Goal: Task Accomplishment & Management: Use online tool/utility

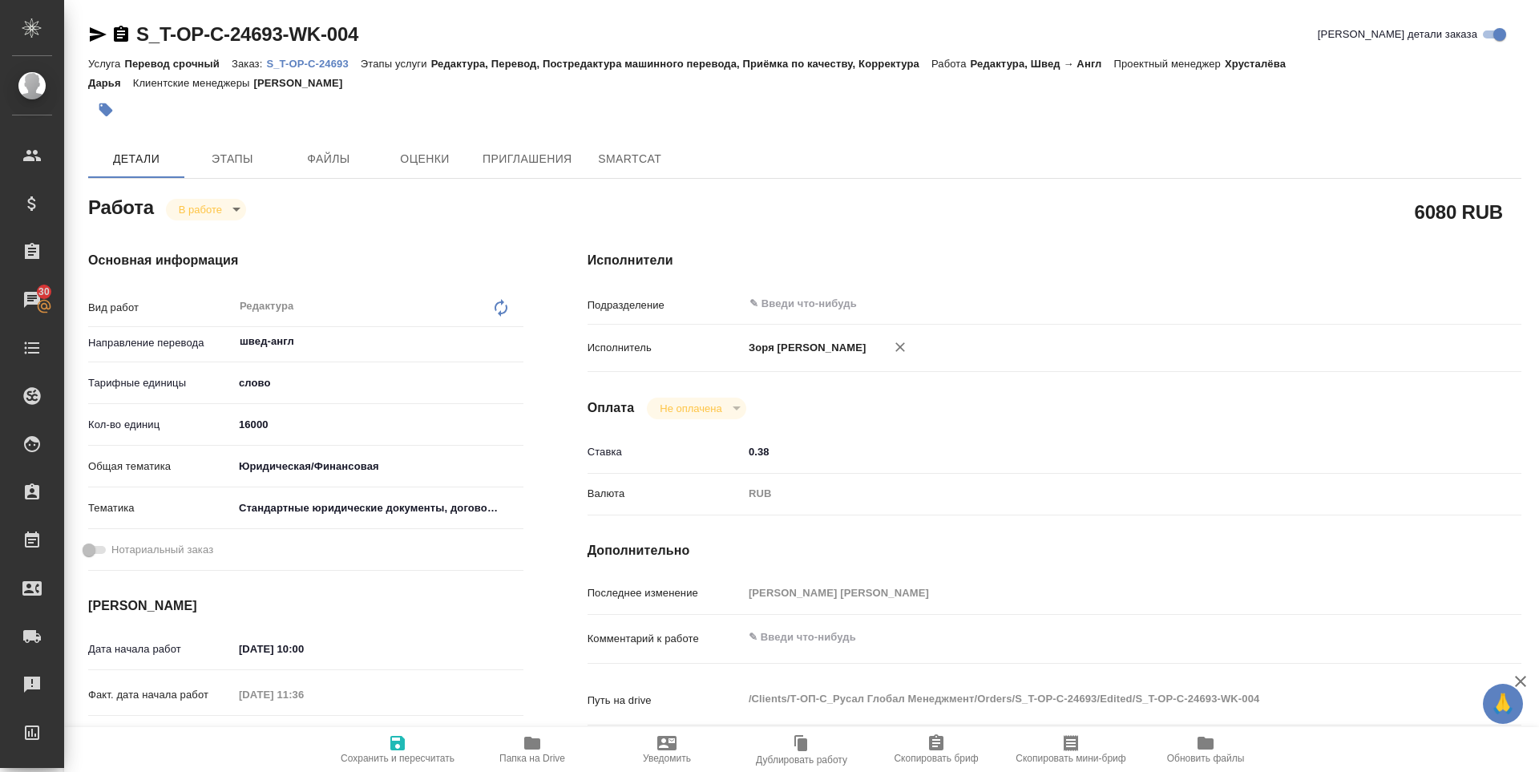
click at [535, 749] on icon "button" at bounding box center [532, 743] width 16 height 13
click at [206, 220] on body "🙏 .cls-1 fill:#fff; AWATERA [PERSON_NAME] Спецификации Заказы 30 Чаты Todo Прое…" at bounding box center [769, 386] width 1539 height 772
click at [206, 227] on li "Выполнен" at bounding box center [219, 236] width 106 height 27
type textarea "x"
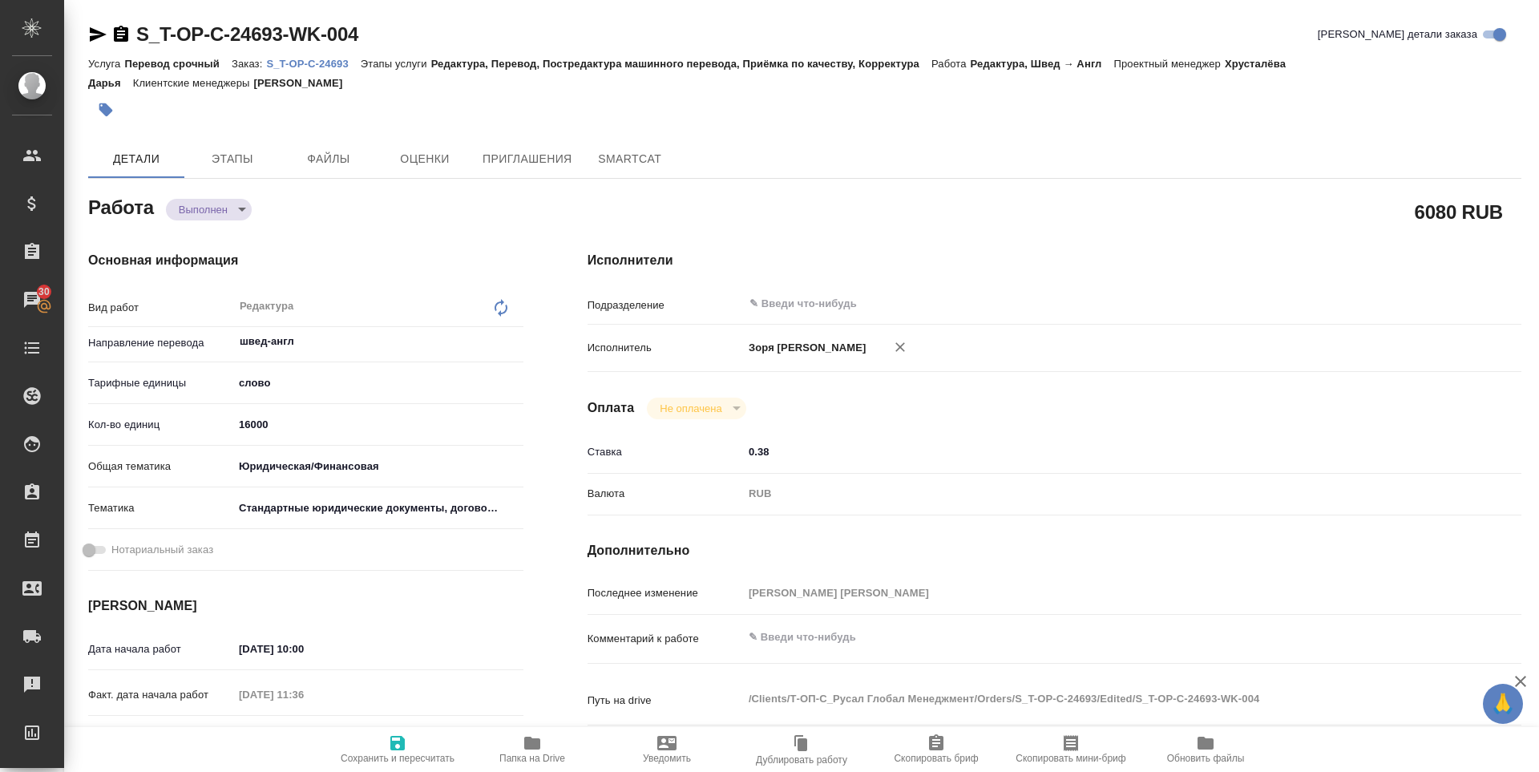
type textarea "x"
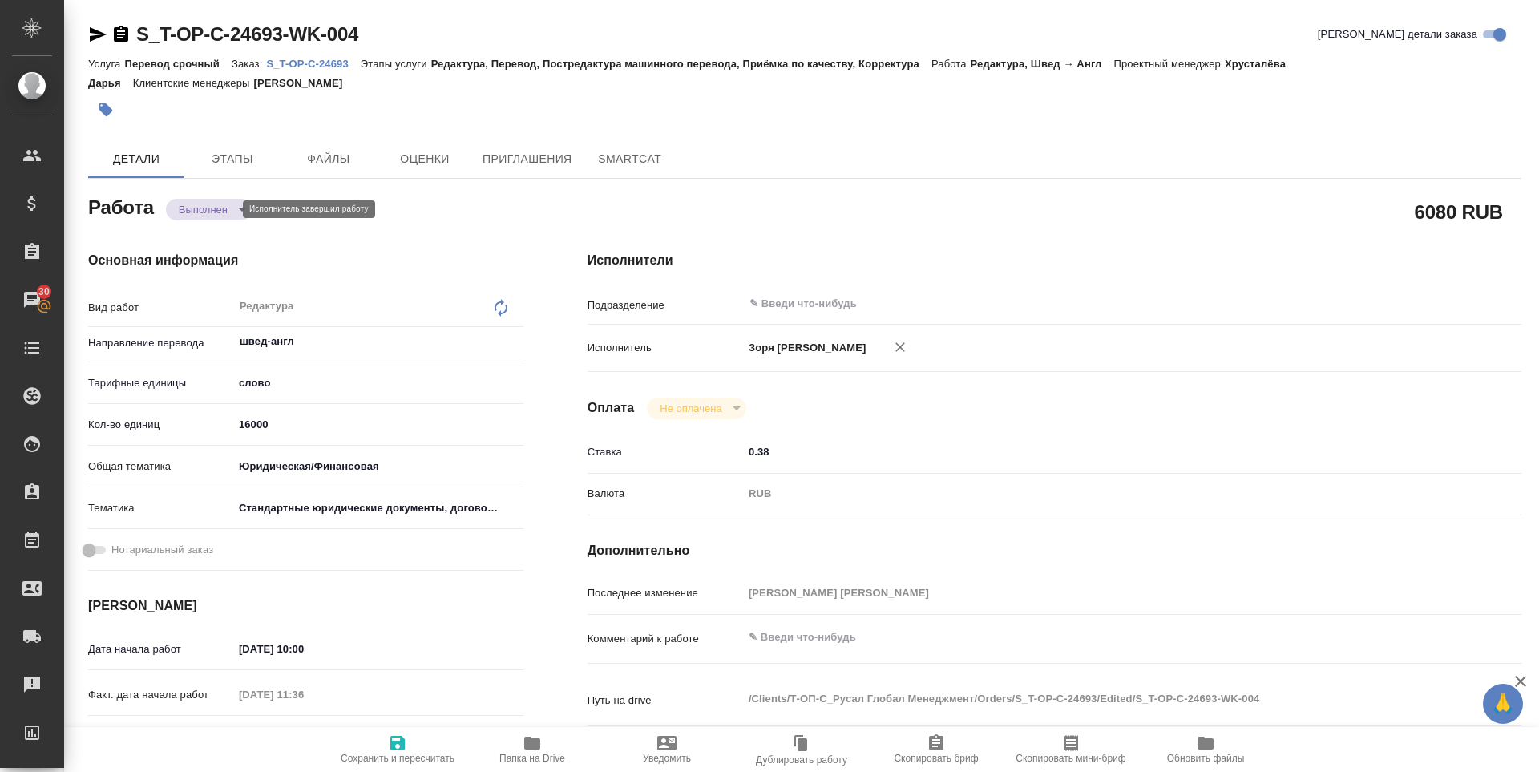
type textarea "x"
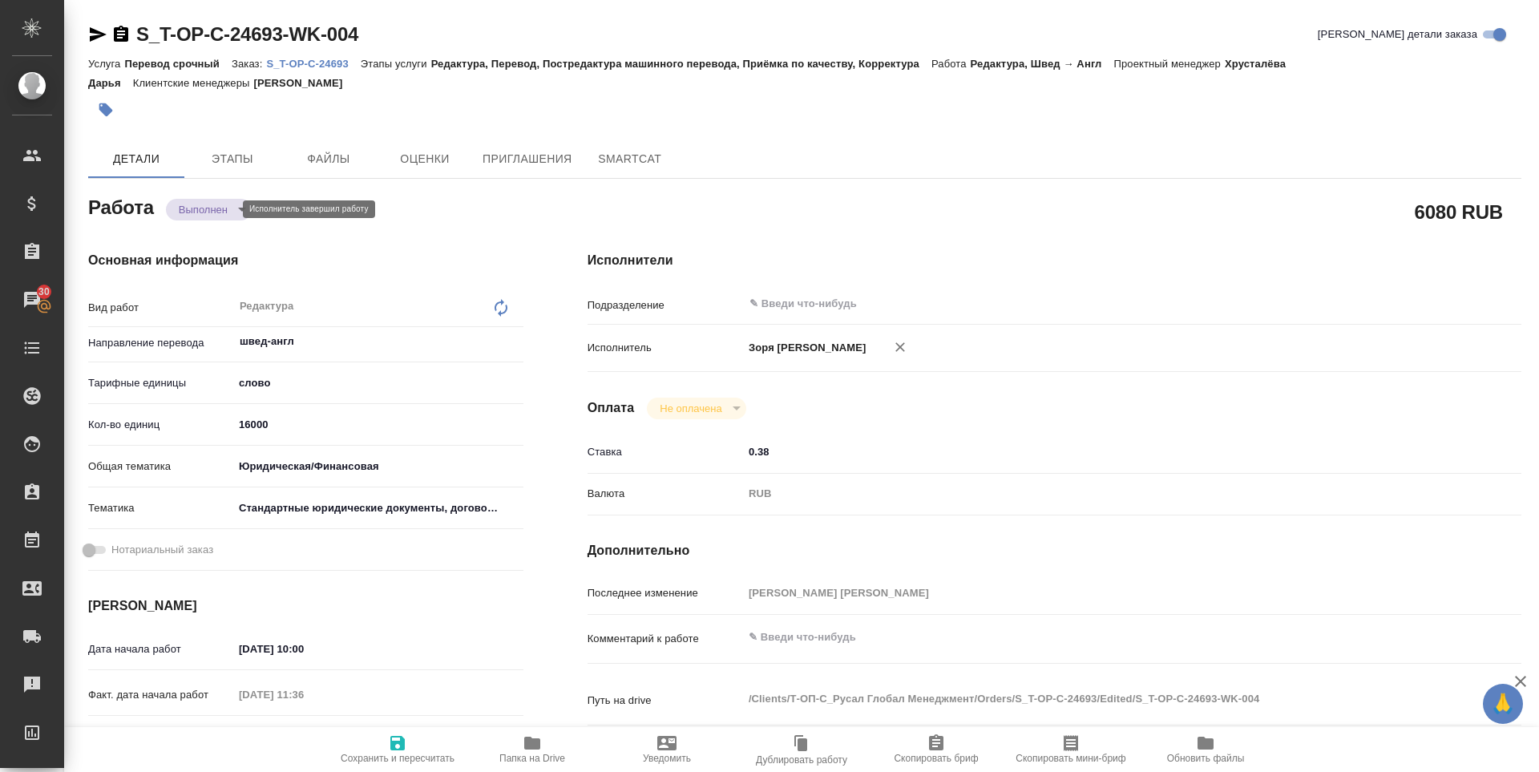
type textarea "x"
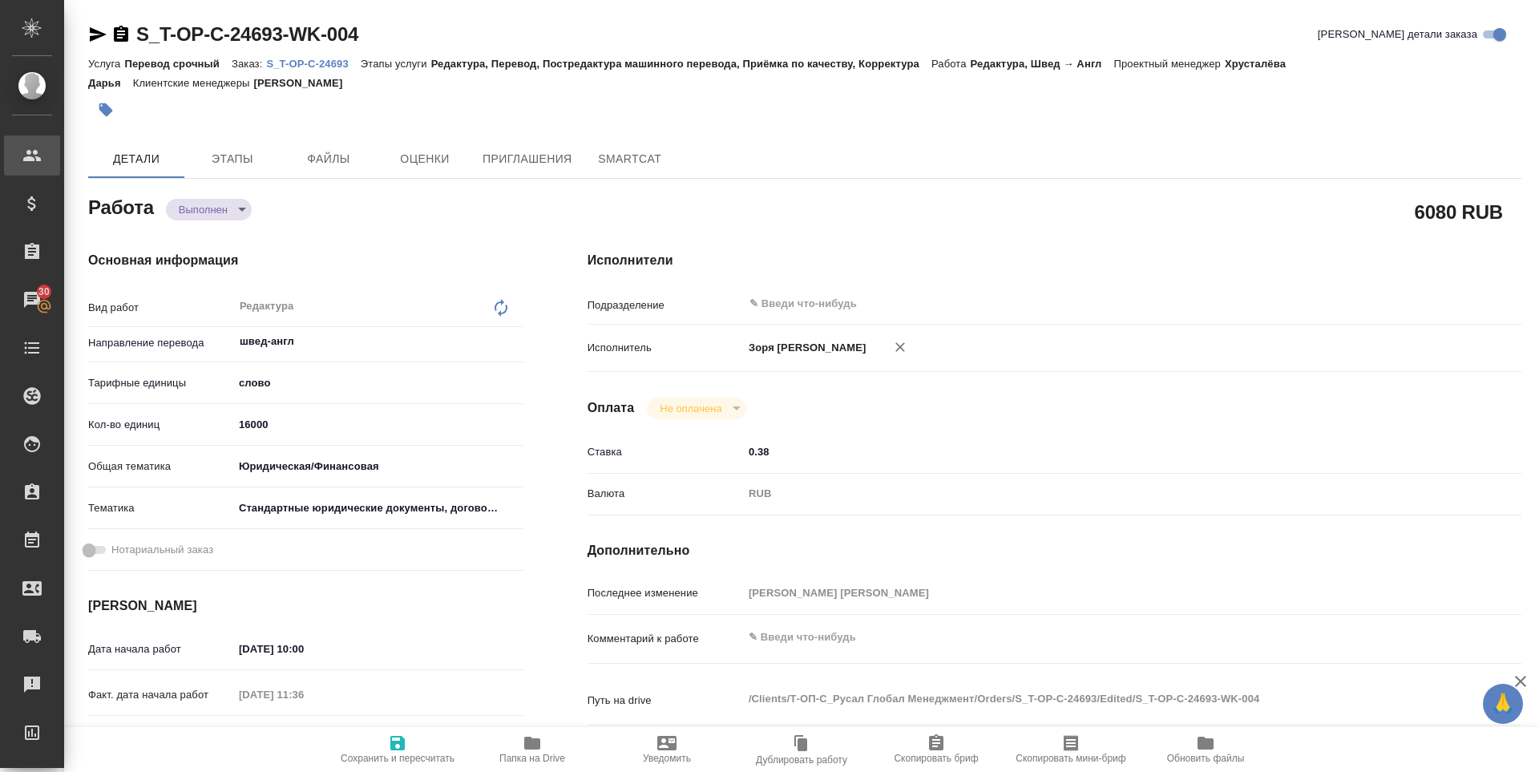
type textarea "x"
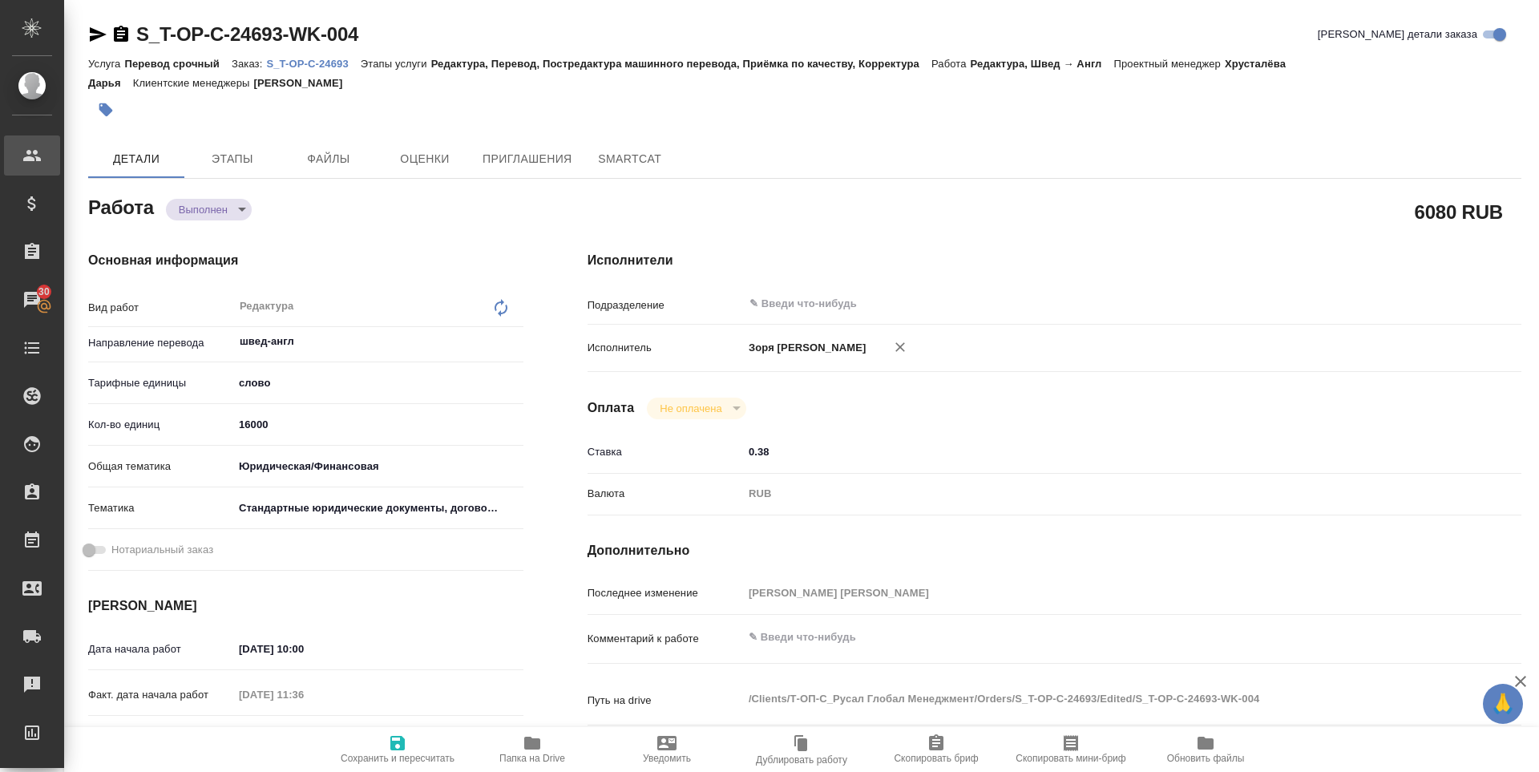
type textarea "x"
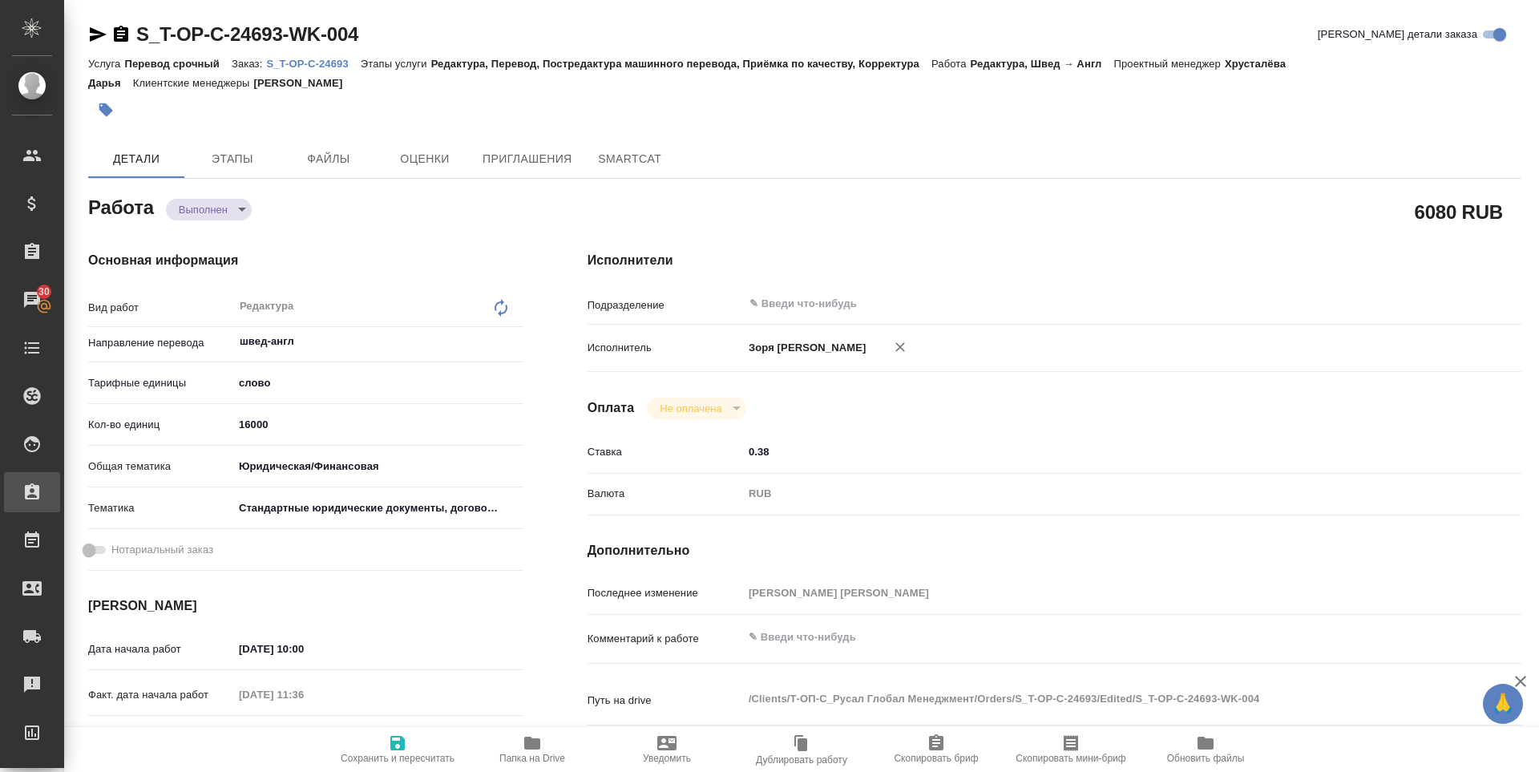
type textarea "x"
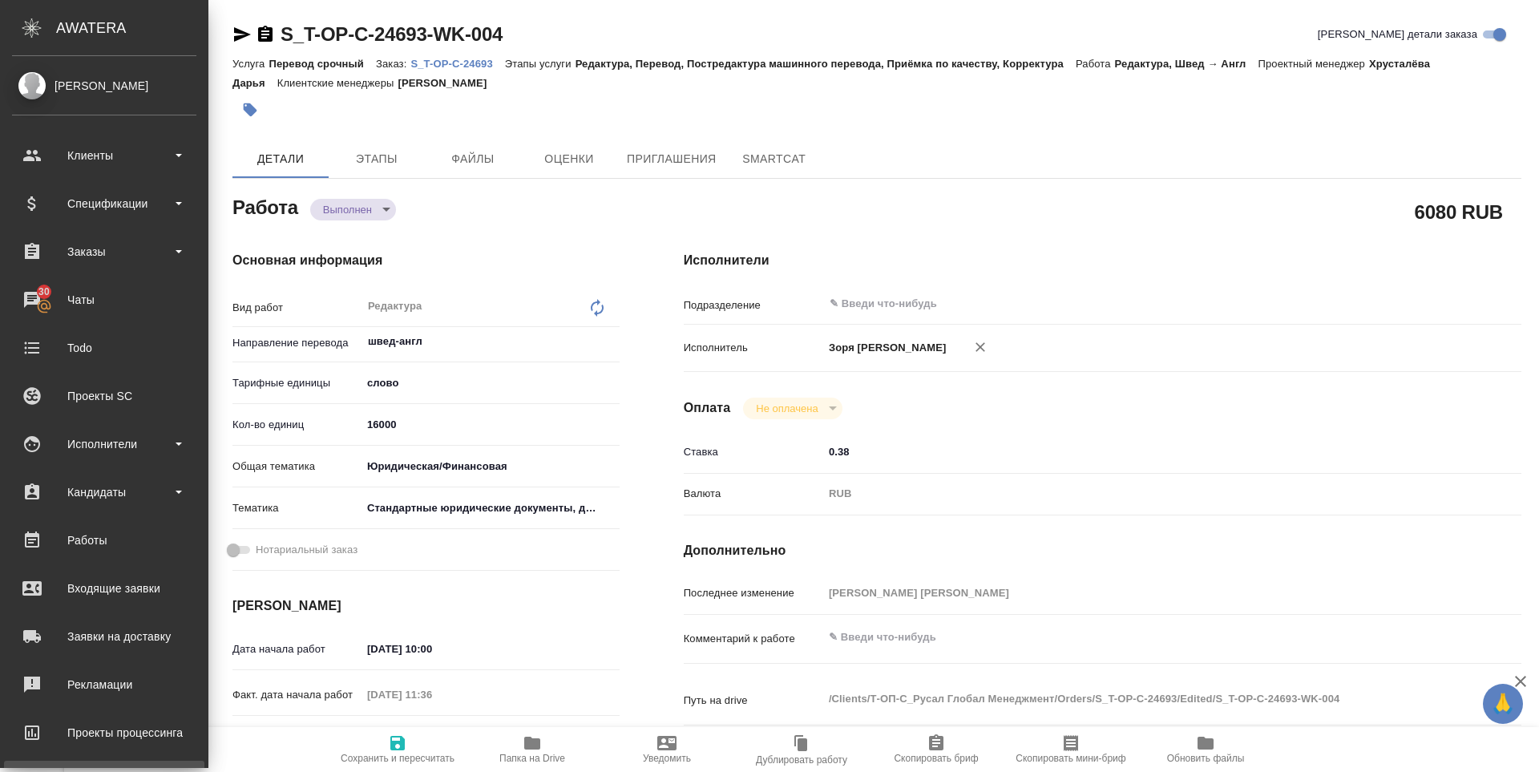
type textarea "x"
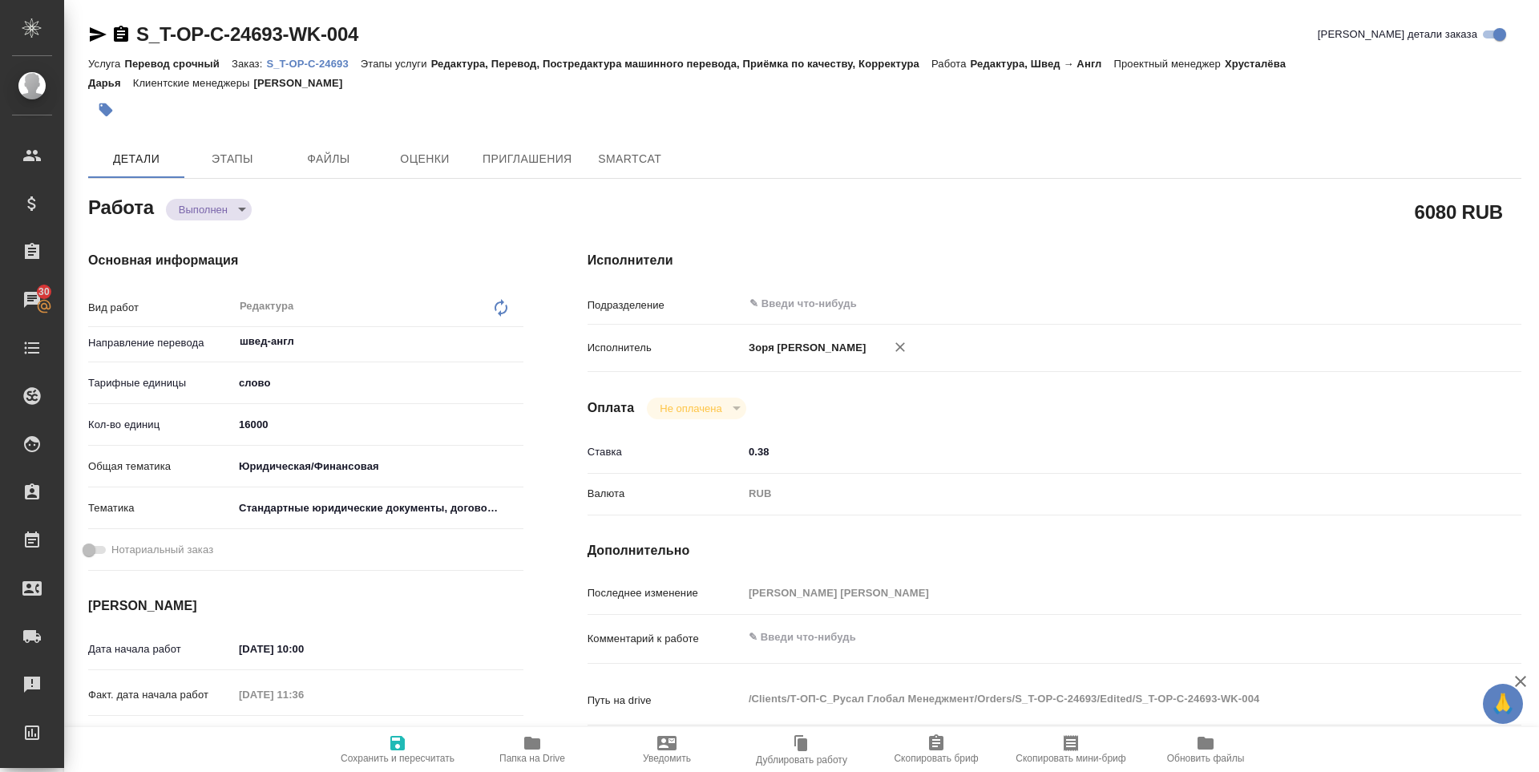
click at [99, 32] on icon "button" at bounding box center [98, 34] width 17 height 14
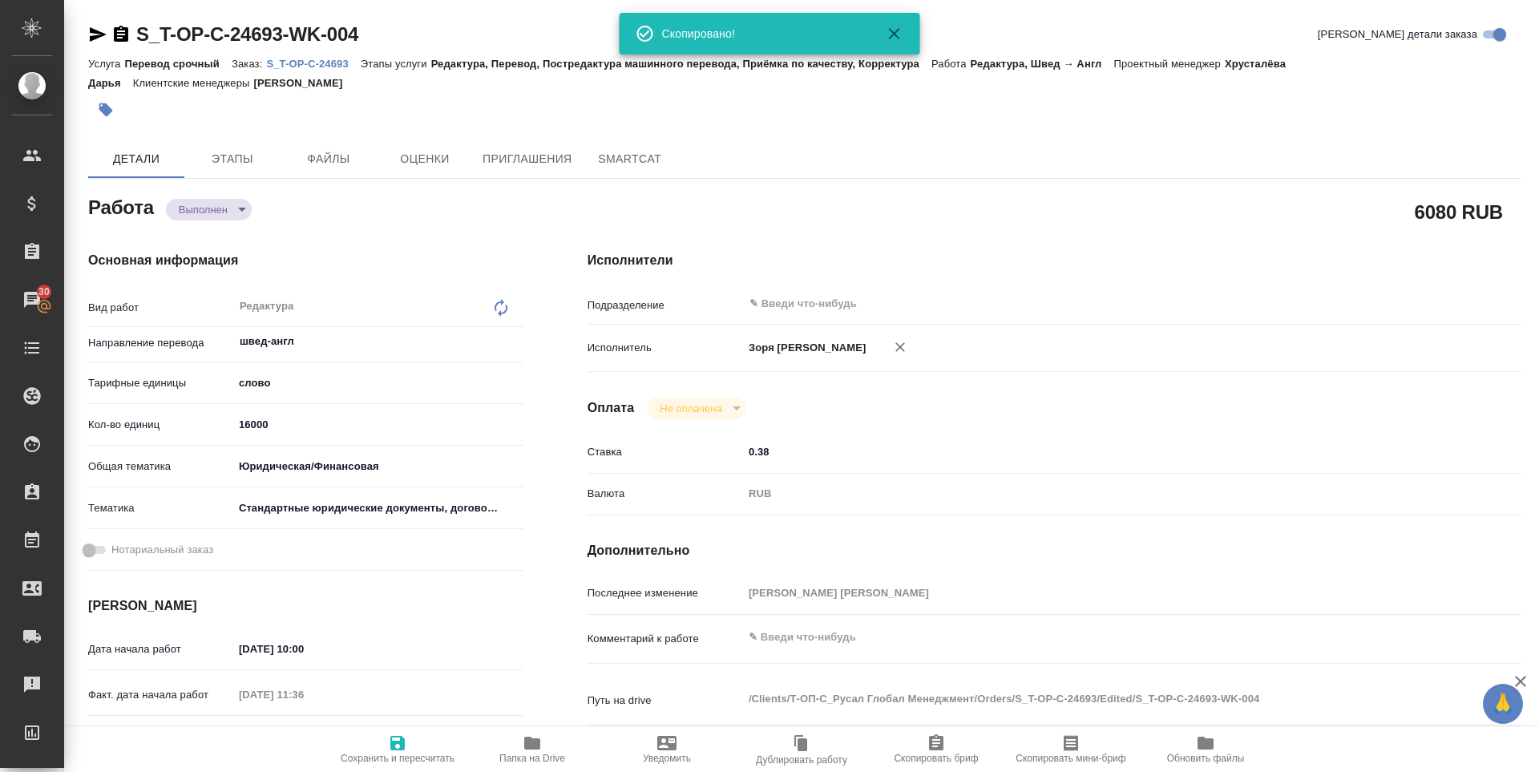
type textarea "x"
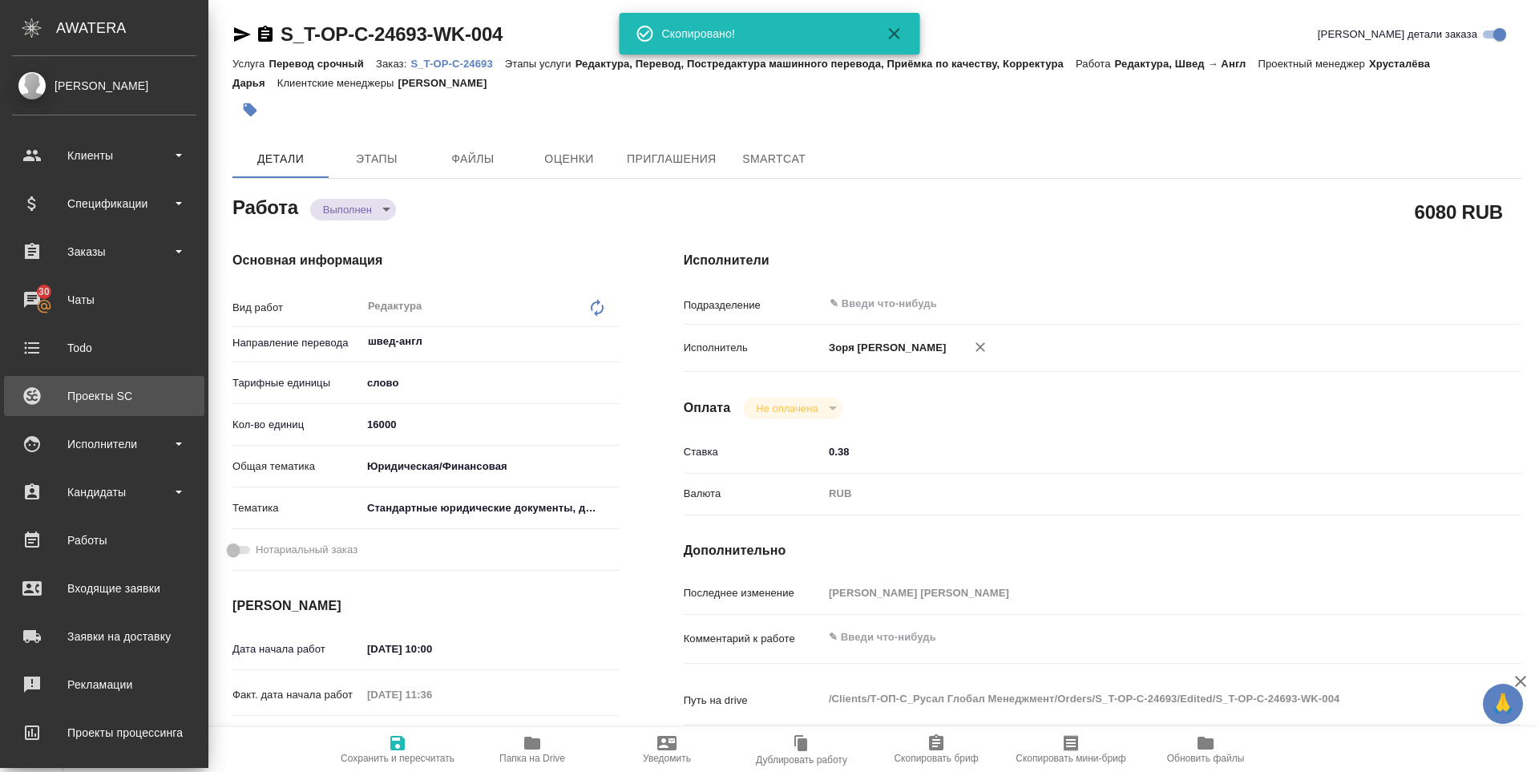
type textarea "x"
